Goal: Task Accomplishment & Management: Use online tool/utility

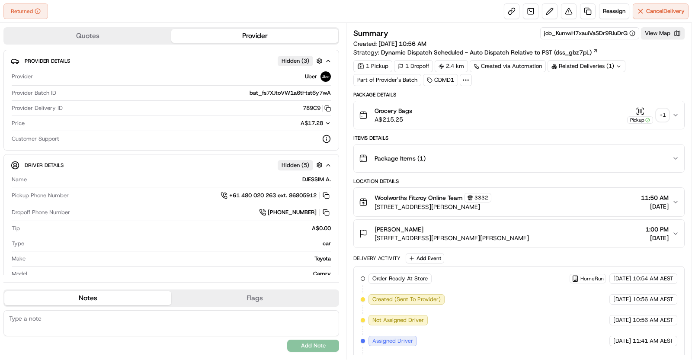
click at [665, 116] on div "+ 1" at bounding box center [663, 115] width 12 height 12
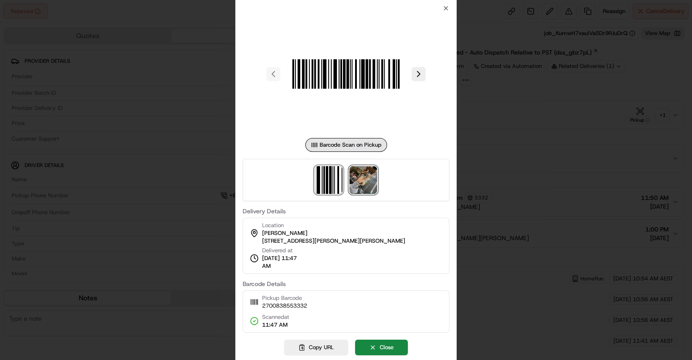
click at [360, 183] on img at bounding box center [364, 180] width 28 height 28
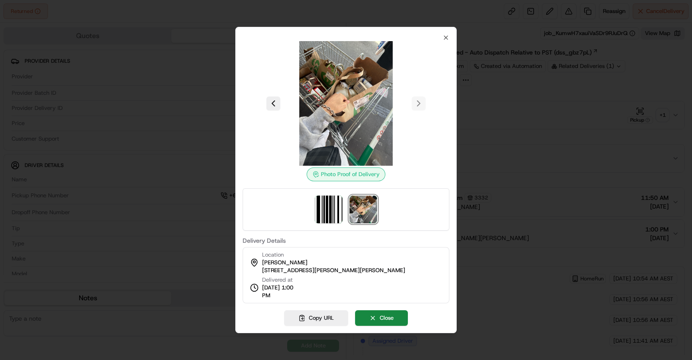
click at [608, 201] on div at bounding box center [346, 180] width 692 height 360
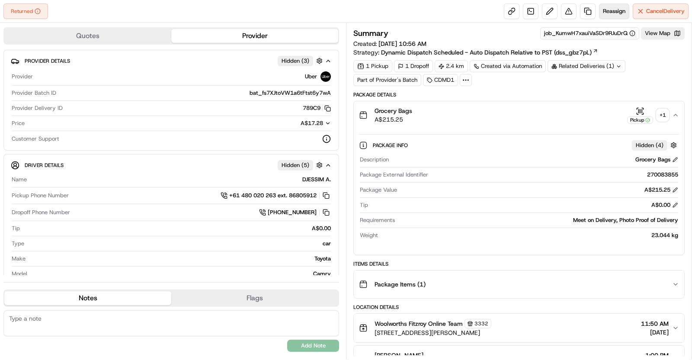
click at [617, 9] on span "Reassign" at bounding box center [614, 11] width 22 height 8
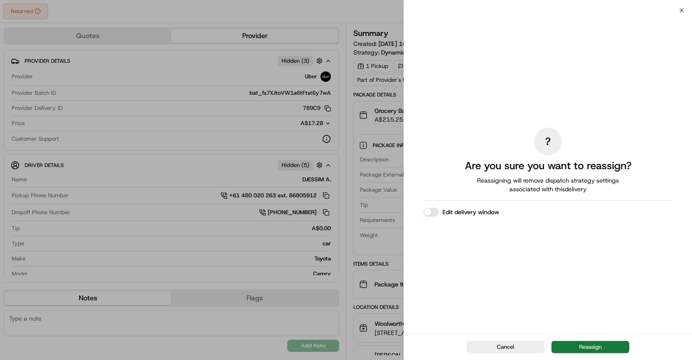
click at [578, 348] on button "Reassign" at bounding box center [591, 347] width 78 height 12
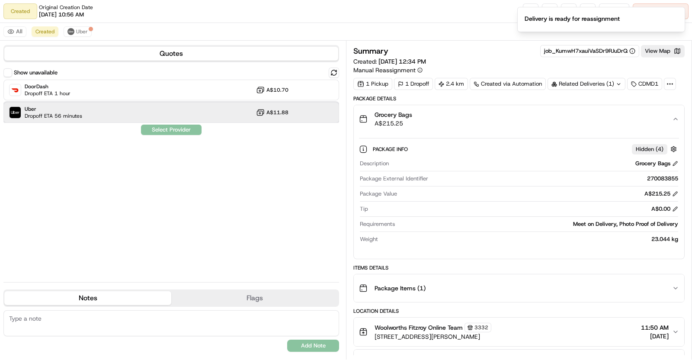
click at [113, 114] on div "Uber Dropoff ETA 56 minutes A$11.88" at bounding box center [171, 112] width 336 height 21
click at [153, 130] on button "Assign Provider" at bounding box center [171, 130] width 61 height 10
